Goal: Task Accomplishment & Management: Complete application form

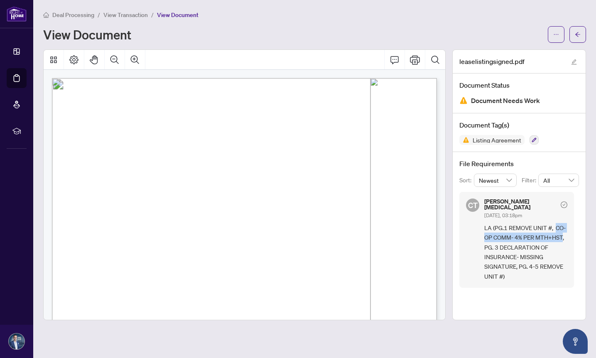
scroll to position [124, 0]
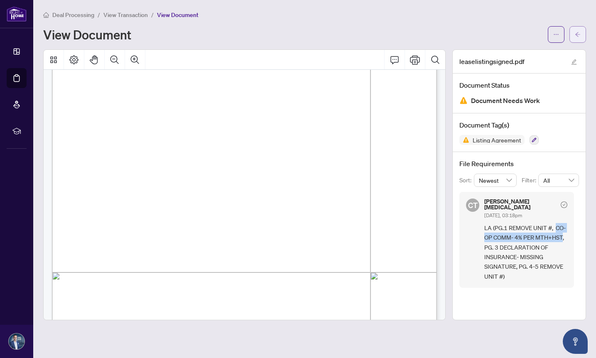
click at [579, 37] on span "button" at bounding box center [578, 34] width 6 height 13
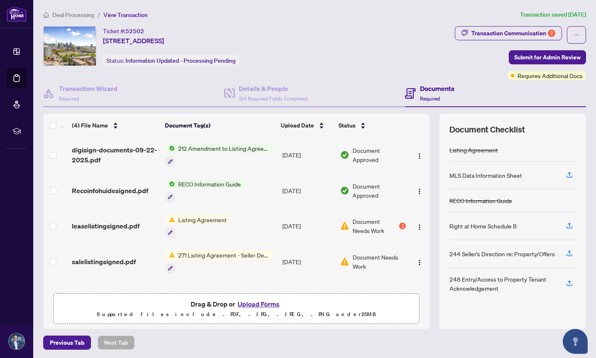
click at [206, 218] on span "Listing Agreement" at bounding box center [202, 219] width 55 height 9
click at [192, 260] on span "Listing Agreement" at bounding box center [187, 258] width 55 height 9
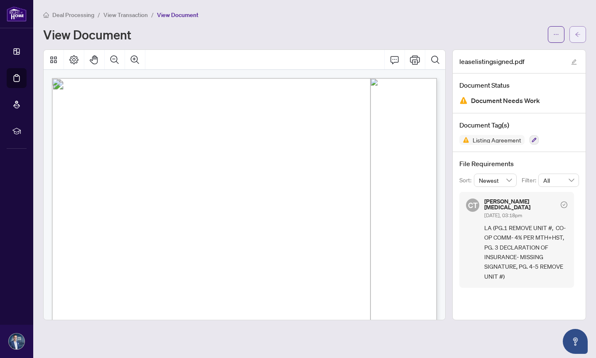
click at [579, 32] on icon "arrow-left" at bounding box center [578, 35] width 6 height 6
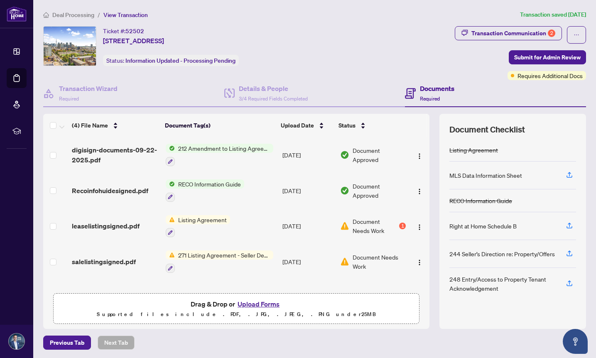
click at [254, 302] on button "Upload Forms" at bounding box center [258, 304] width 47 height 11
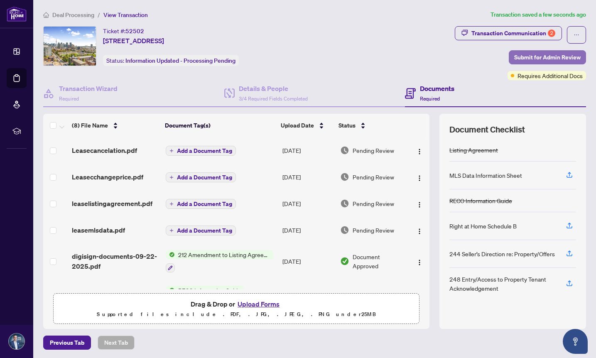
click at [531, 57] on span "Submit for Admin Review" at bounding box center [547, 57] width 66 height 13
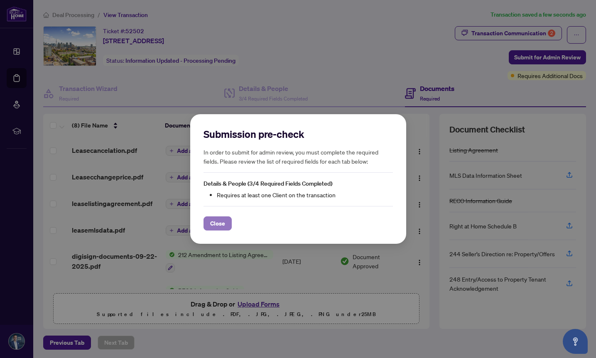
click at [215, 225] on span "Close" at bounding box center [217, 223] width 15 height 13
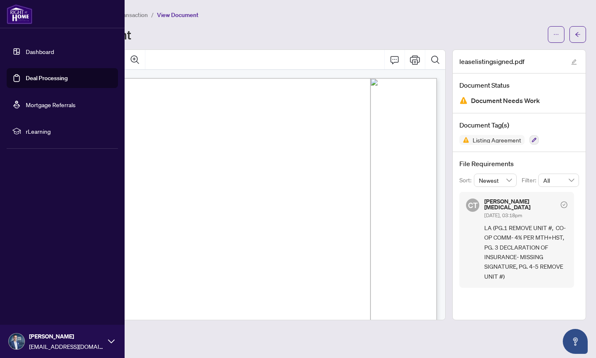
click at [34, 79] on link "Deal Processing" at bounding box center [47, 77] width 42 height 7
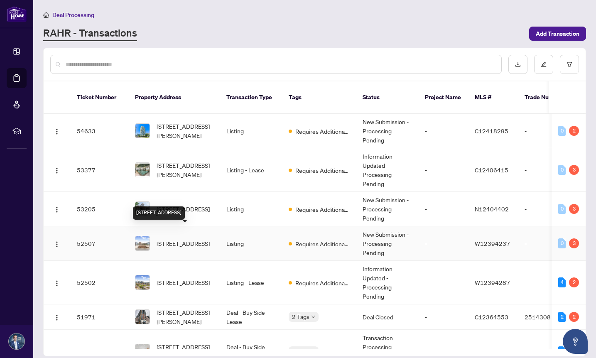
click at [165, 239] on span "[STREET_ADDRESS]" at bounding box center [183, 243] width 53 height 9
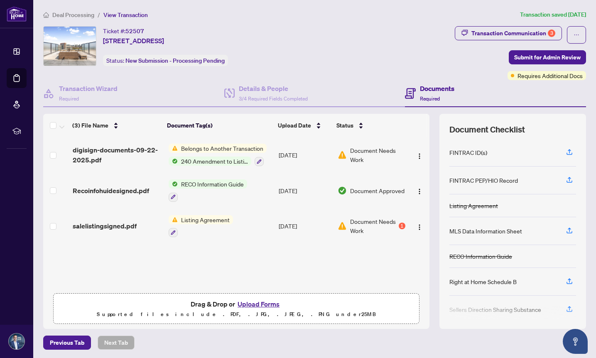
click at [254, 303] on button "Upload Forms" at bounding box center [258, 304] width 47 height 11
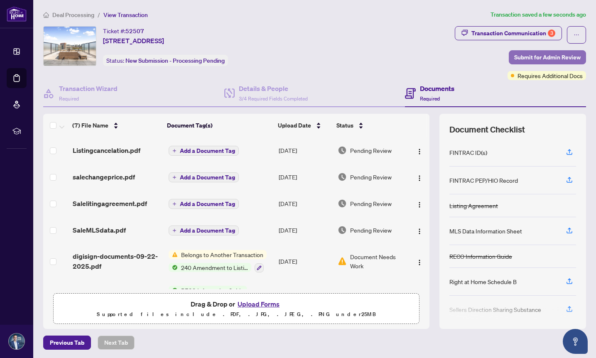
click at [525, 59] on span "Submit for Admin Review" at bounding box center [547, 57] width 66 height 13
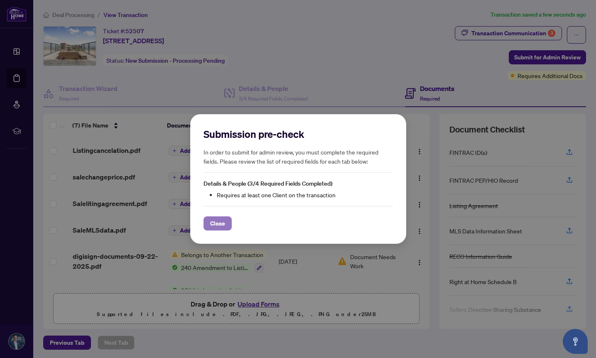
click at [221, 221] on span "Close" at bounding box center [217, 223] width 15 height 13
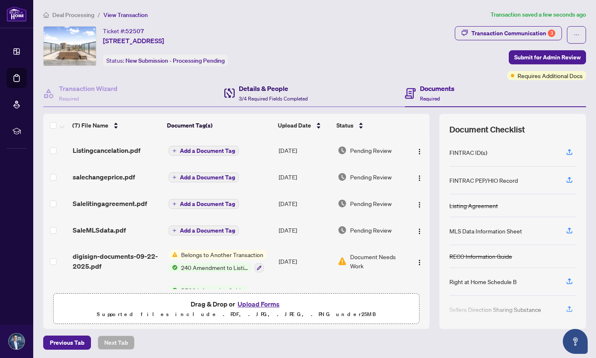
click at [246, 89] on h4 "Details & People" at bounding box center [273, 88] width 69 height 10
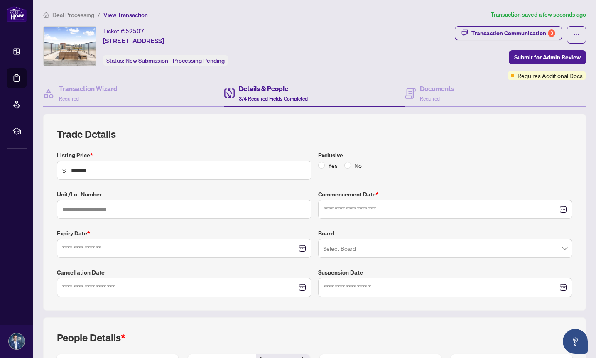
type input "**********"
